Goal: Task Accomplishment & Management: Use online tool/utility

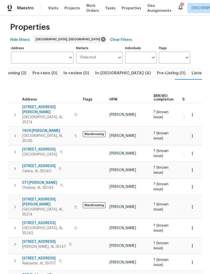
scroll to position [5, 0]
click at [37, 197] on span "[STREET_ADDRESS][PERSON_NAME]" at bounding box center [46, 202] width 49 height 10
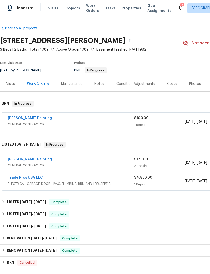
click at [169, 84] on div "Costs" at bounding box center [172, 83] width 10 height 5
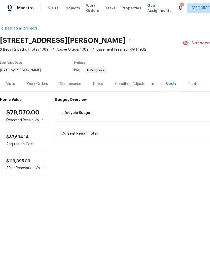
click at [43, 83] on div "Work Orders" at bounding box center [37, 83] width 21 height 5
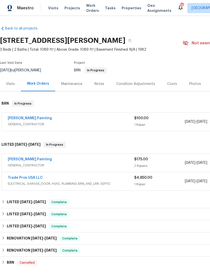
click at [116, 115] on div "Perez Painting GENERAL_CONTRACTOR $100.00 1 Repair 10/9/2025 - 10/11/2025 Needs…" at bounding box center [142, 122] width 281 height 18
click at [99, 115] on div "Perez Painting GENERAL_CONTRACTOR $100.00 1 Repair 10/9/2025 - 10/11/2025 Needs…" at bounding box center [142, 122] width 281 height 18
click at [17, 116] on link "Perez Painting" at bounding box center [30, 118] width 44 height 4
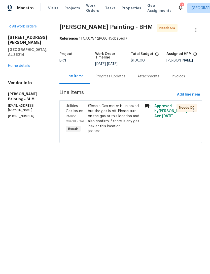
click at [22, 64] on link "Home details" at bounding box center [19, 66] width 22 height 4
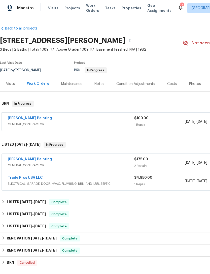
click at [23, 160] on link "Perez Painting" at bounding box center [30, 159] width 44 height 4
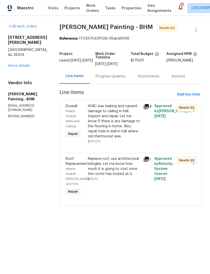
click at [20, 64] on link "Home details" at bounding box center [19, 66] width 22 height 4
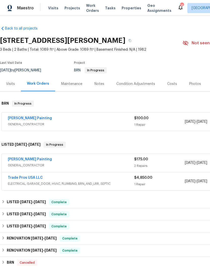
click at [124, 10] on span "Properties" at bounding box center [132, 8] width 20 height 5
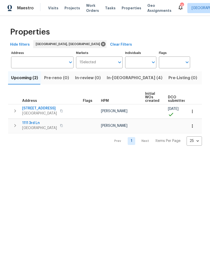
click at [114, 80] on span "In-[GEOGRAPHIC_DATA] (4)" at bounding box center [135, 77] width 56 height 7
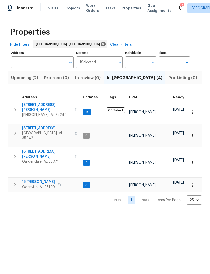
click at [37, 125] on span "5391 Harvest Ridge Ln" at bounding box center [46, 127] width 49 height 5
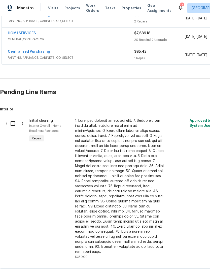
scroll to position [140, 0]
click at [15, 125] on input "checkbox" at bounding box center [15, 123] width 14 height 11
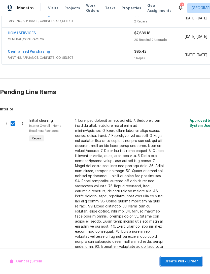
click at [185, 260] on span "Create Work Order" at bounding box center [182, 261] width 34 height 6
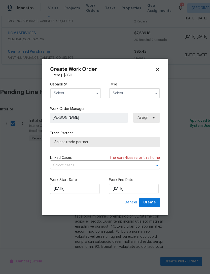
checkbox input "false"
click at [81, 93] on input "text" at bounding box center [75, 93] width 51 height 10
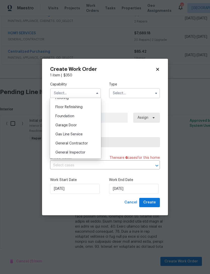
scroll to position [201, 0]
click at [85, 144] on span "General Contractor" at bounding box center [71, 144] width 32 height 4
type input "General Contractor"
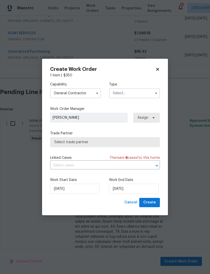
click at [135, 92] on input "text" at bounding box center [134, 93] width 51 height 10
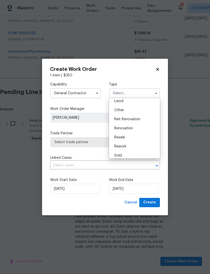
scroll to position [59, 0]
click at [138, 126] on div "Renovation" at bounding box center [134, 126] width 48 height 9
type input "Renovation"
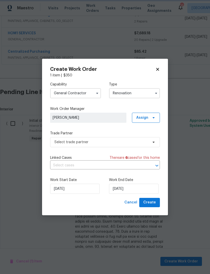
scroll to position [0, 0]
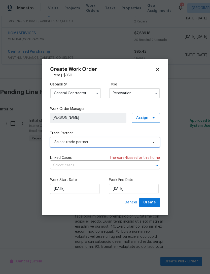
click at [113, 142] on span "Select trade partner" at bounding box center [101, 142] width 94 height 5
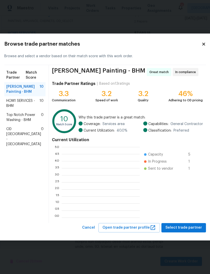
scroll to position [71, 78]
click at [202, 45] on icon at bounding box center [204, 44] width 5 height 5
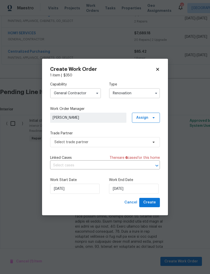
click at [157, 69] on icon at bounding box center [157, 69] width 5 height 5
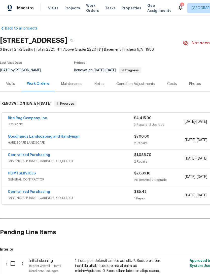
scroll to position [0, 0]
click at [129, 10] on span "Properties" at bounding box center [132, 8] width 20 height 5
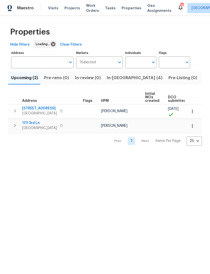
click at [200, 82] on button "Listed (16)" at bounding box center [213, 77] width 27 height 13
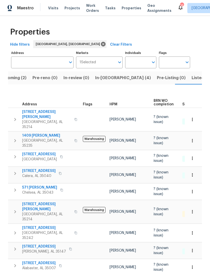
click at [42, 202] on span "[STREET_ADDRESS][PERSON_NAME]" at bounding box center [46, 207] width 49 height 10
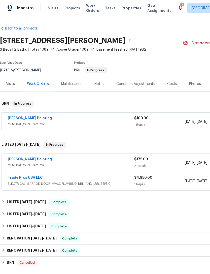
click at [14, 85] on div "Visits" at bounding box center [10, 83] width 9 height 5
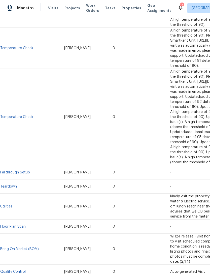
scroll to position [218, 0]
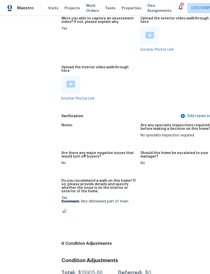
scroll to position [1047, 0]
click at [68, 209] on img at bounding box center [70, 217] width 16 height 16
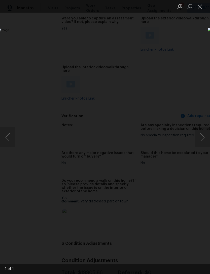
click at [202, 8] on button "Close lightbox" at bounding box center [200, 6] width 10 height 9
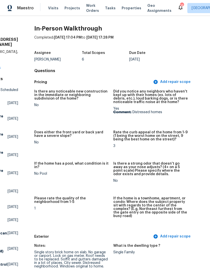
scroll to position [0, 27]
click at [128, 10] on span "Properties" at bounding box center [132, 8] width 20 height 5
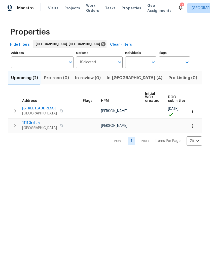
click at [203, 77] on span "Listed (16)" at bounding box center [213, 77] width 21 height 7
